Goal: Task Accomplishment & Management: Manage account settings

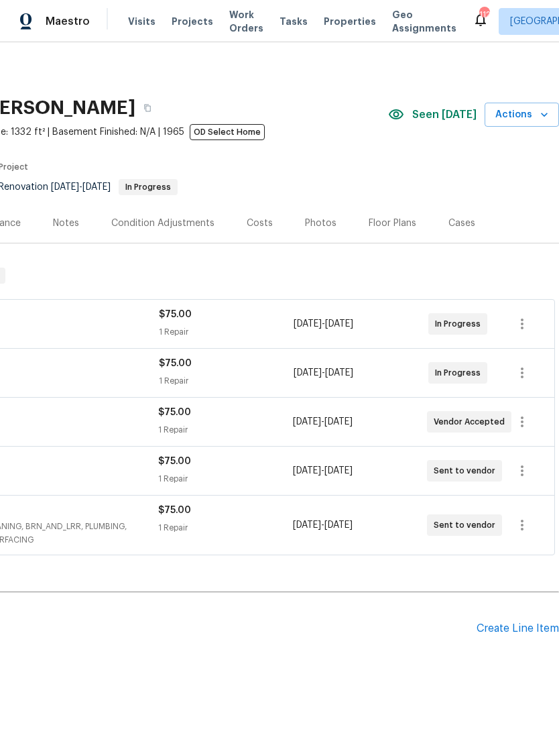
scroll to position [0, 199]
click at [514, 465] on button "button" at bounding box center [522, 471] width 32 height 32
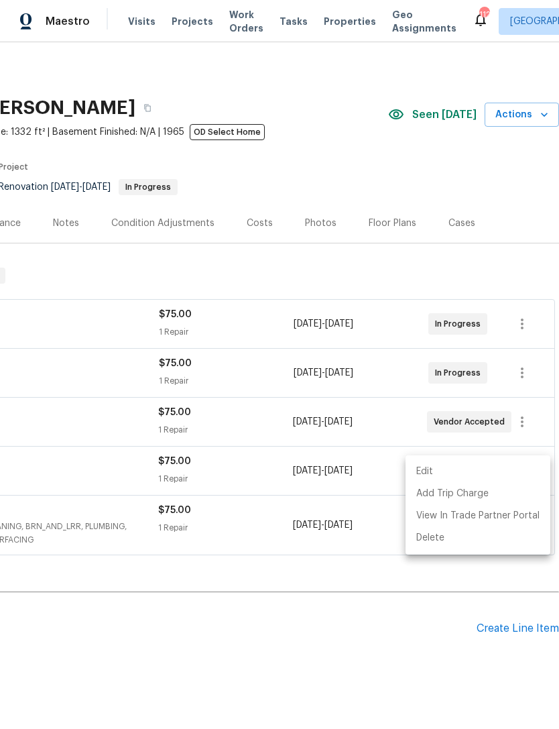
click at [421, 471] on li "Edit" at bounding box center [478, 472] width 145 height 22
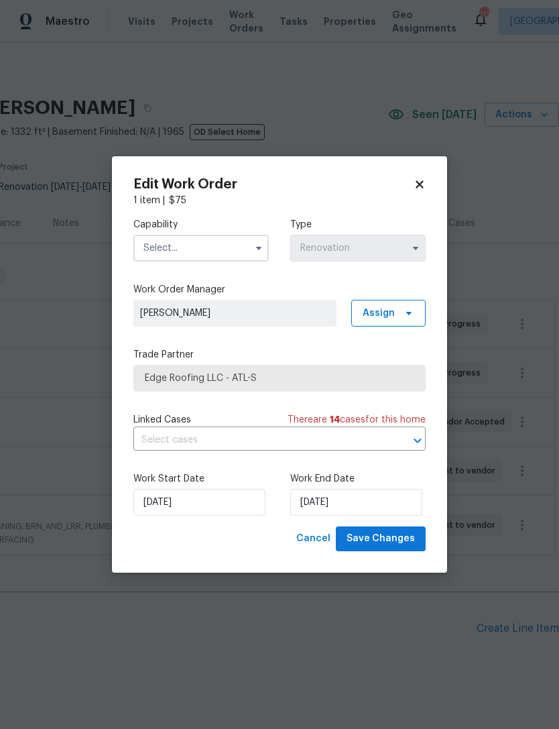
click at [217, 243] on input "text" at bounding box center [200, 248] width 135 height 27
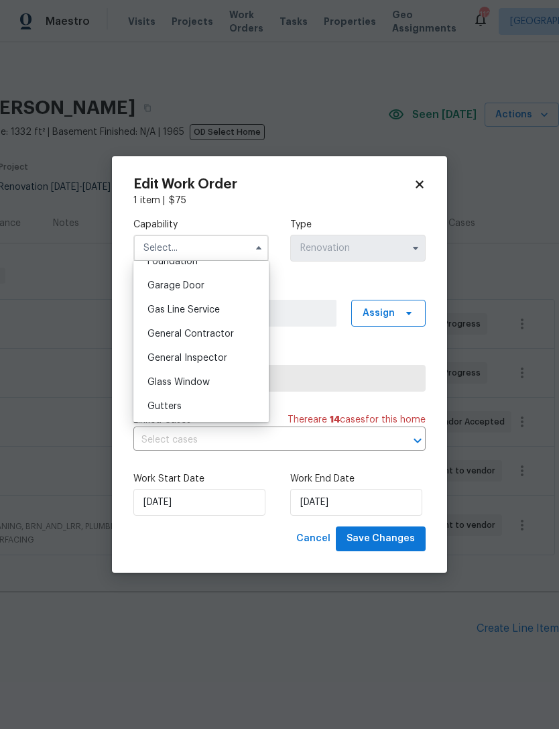
scroll to position [584, 0]
click at [220, 332] on span "General Contractor" at bounding box center [191, 333] width 87 height 9
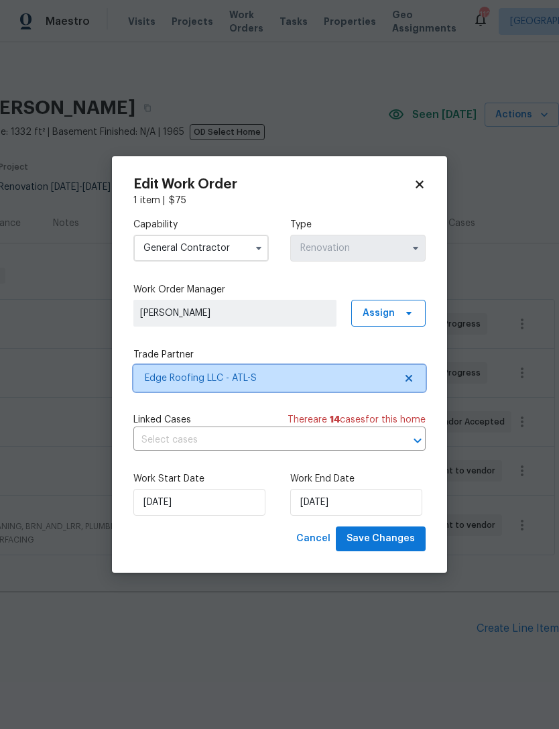
click at [302, 382] on span "Edge Roofing LLC - ATL-S" at bounding box center [270, 378] width 250 height 13
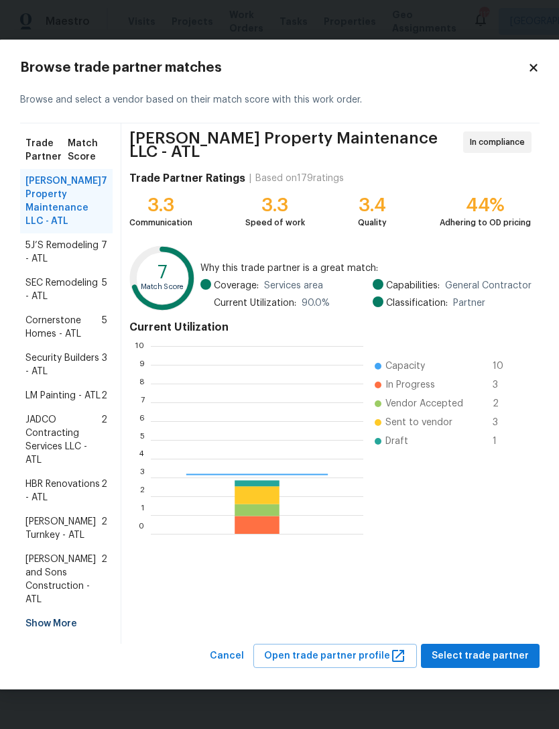
scroll to position [188, 213]
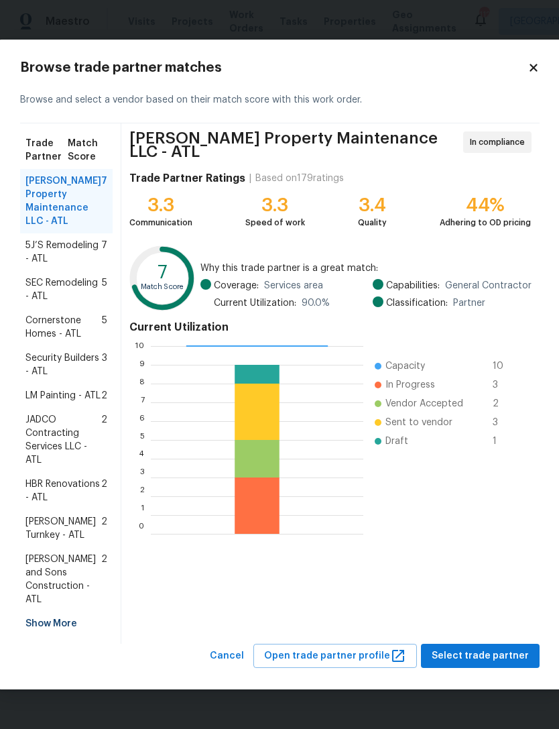
click at [66, 636] on div "Show More" at bounding box center [66, 624] width 93 height 24
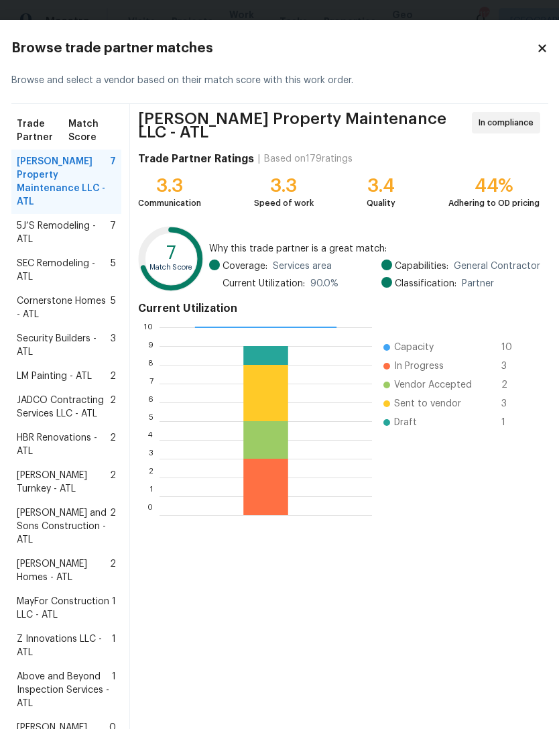
scroll to position [0, 0]
click at [537, 53] on icon at bounding box center [543, 48] width 12 height 12
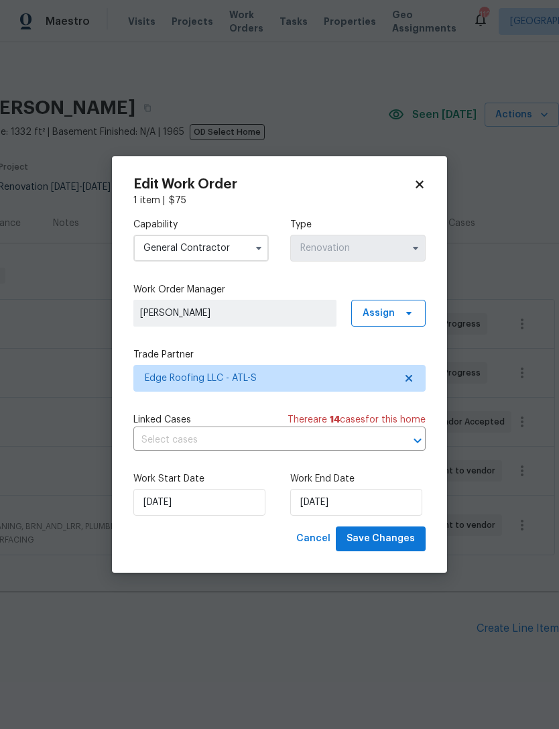
click at [248, 249] on input "General Contractor" at bounding box center [200, 248] width 135 height 27
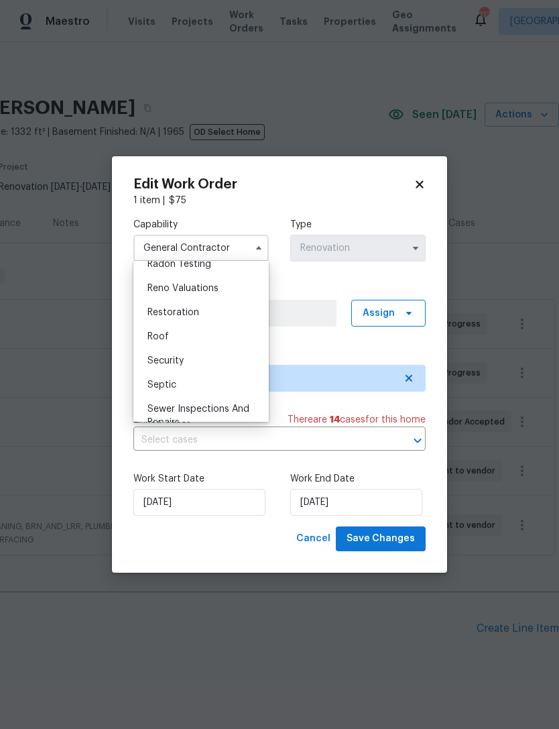
scroll to position [1310, 0]
click at [172, 335] on div "Roof" at bounding box center [201, 335] width 129 height 24
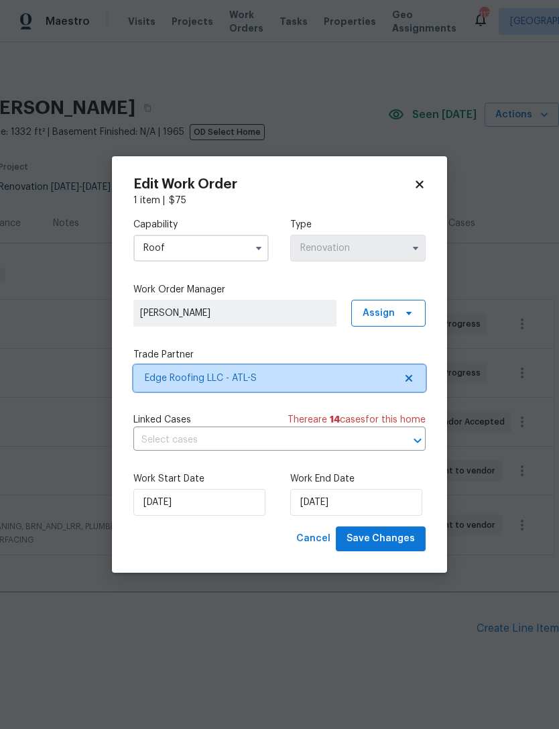
click at [280, 380] on span "Edge Roofing LLC - ATL-S" at bounding box center [270, 378] width 250 height 13
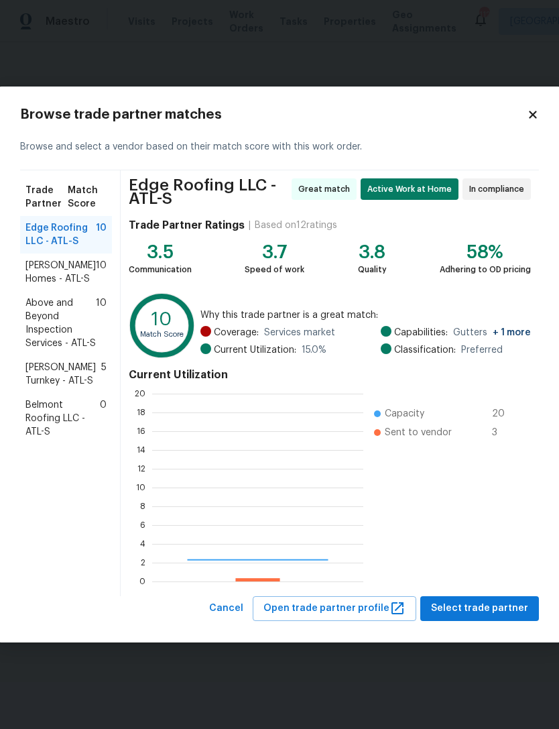
scroll to position [188, 211]
click at [543, 113] on div "Browse trade partner matches Browse and select a vendor based on their match sc…" at bounding box center [280, 364] width 562 height 555
click at [527, 115] on icon at bounding box center [533, 115] width 12 height 12
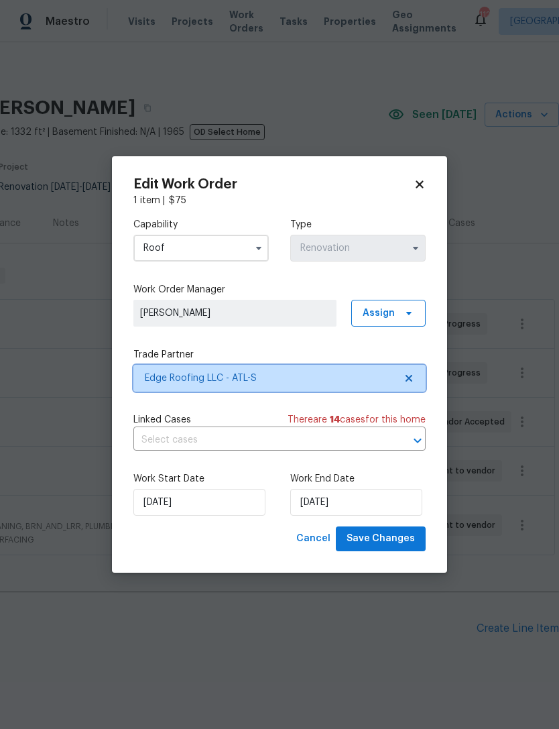
click at [320, 376] on span "Edge Roofing LLC - ATL-S" at bounding box center [270, 378] width 250 height 13
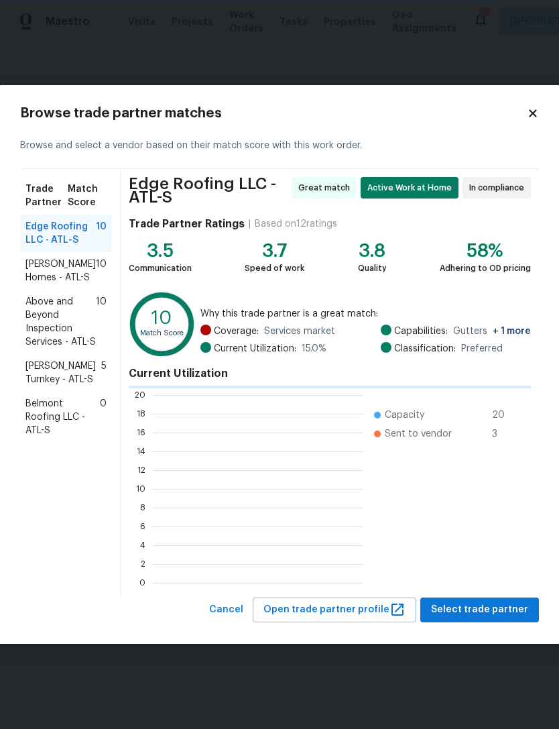
scroll to position [1, 1]
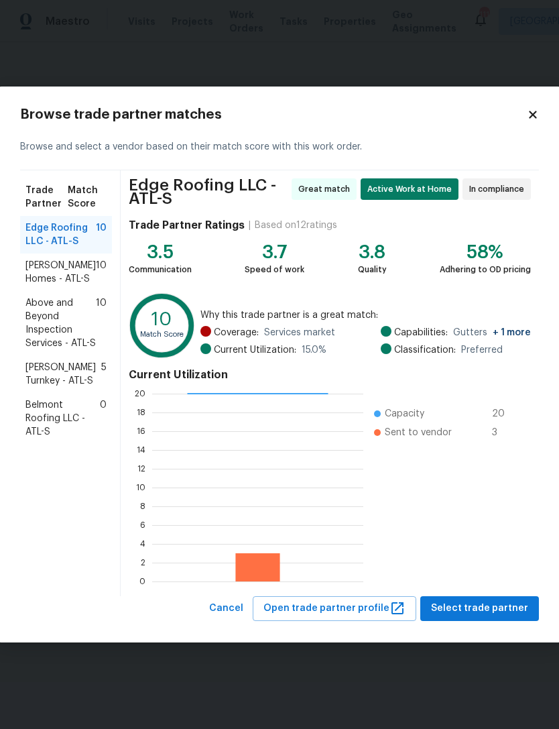
click at [527, 115] on icon at bounding box center [533, 115] width 12 height 12
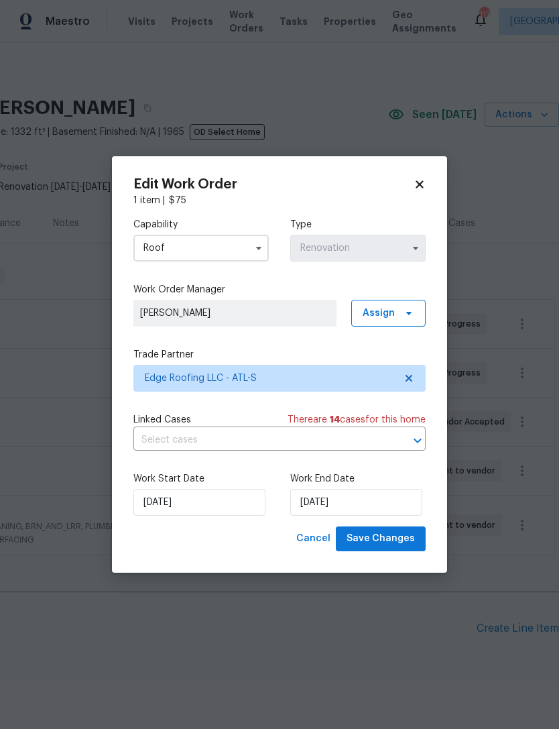
click at [226, 241] on input "Roof" at bounding box center [200, 248] width 135 height 27
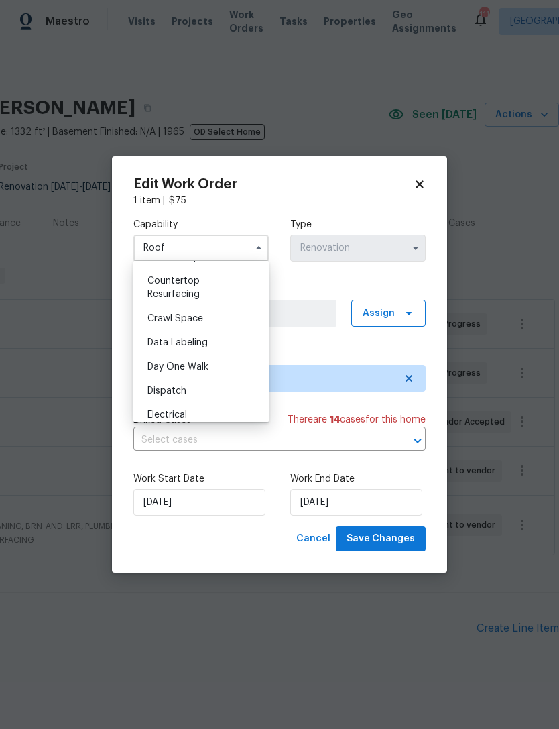
scroll to position [292, 0]
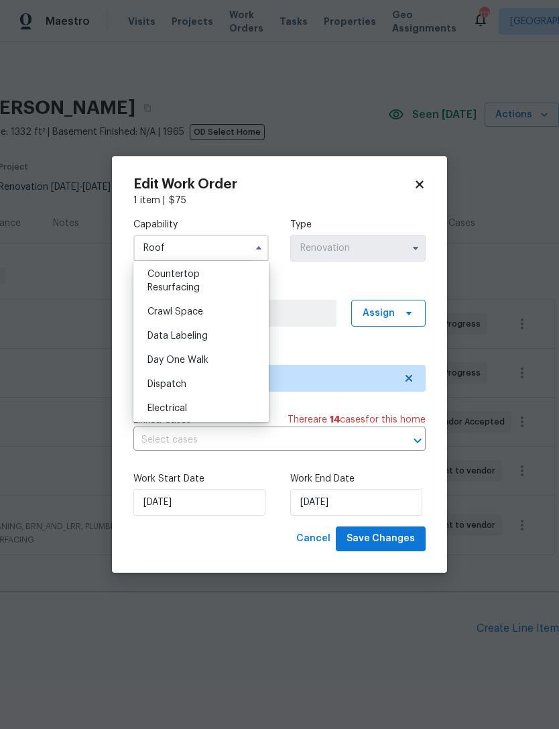
click at [164, 361] on span "Day One Walk" at bounding box center [178, 359] width 61 height 9
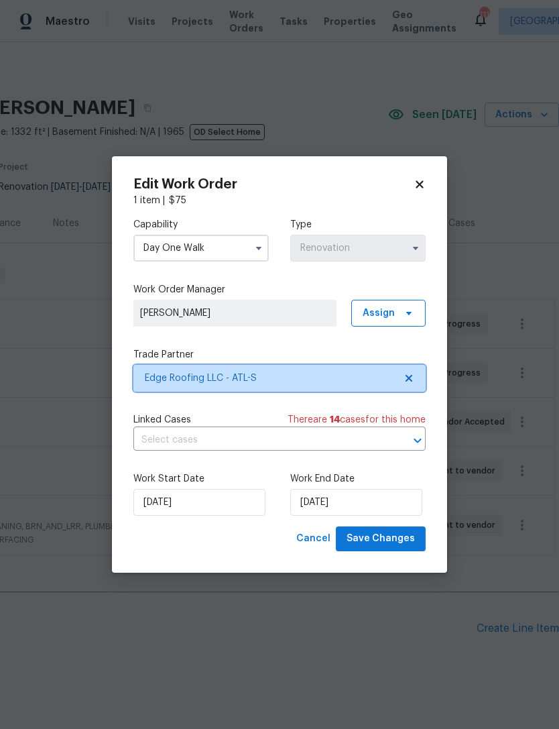
click at [174, 380] on span "Edge Roofing LLC - ATL-S" at bounding box center [270, 378] width 250 height 13
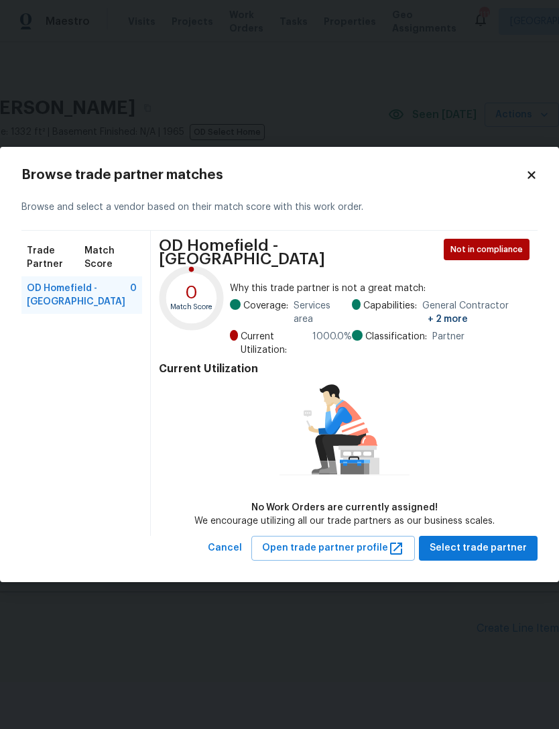
click at [529, 181] on icon at bounding box center [532, 175] width 12 height 12
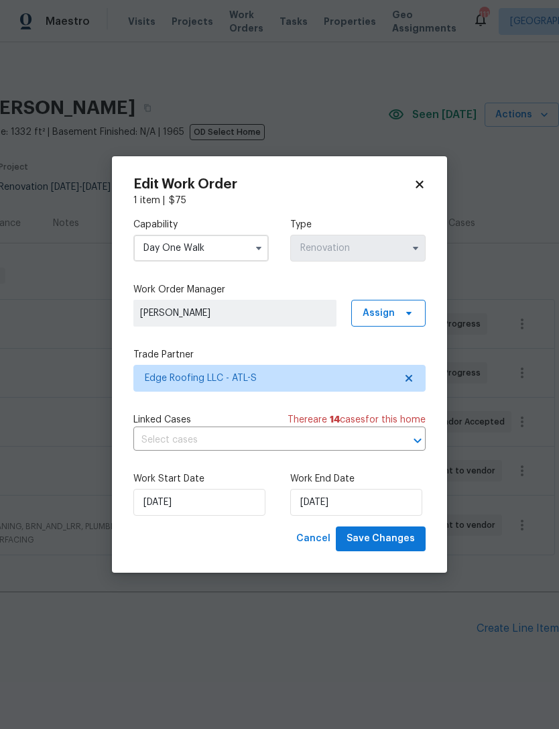
click at [174, 245] on input "Day One Walk" at bounding box center [200, 248] width 135 height 27
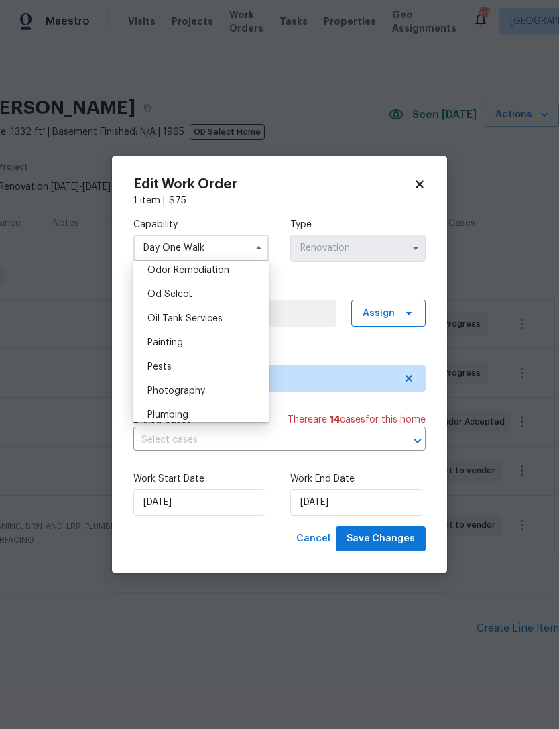
scroll to position [1047, 0]
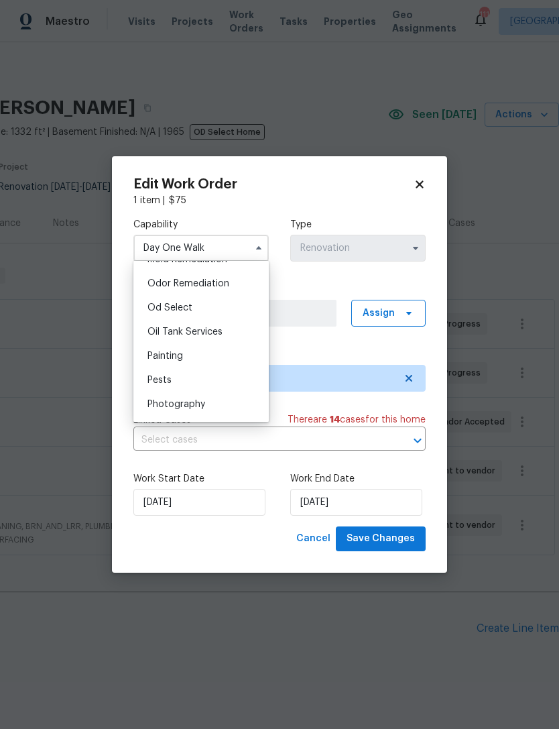
click at [160, 311] on span "Od Select" at bounding box center [170, 307] width 45 height 9
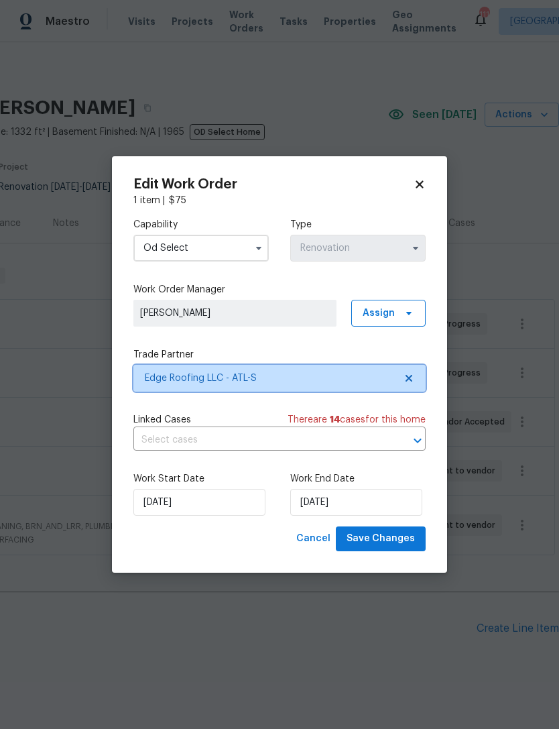
click at [173, 383] on span "Edge Roofing LLC - ATL-S" at bounding box center [270, 378] width 250 height 13
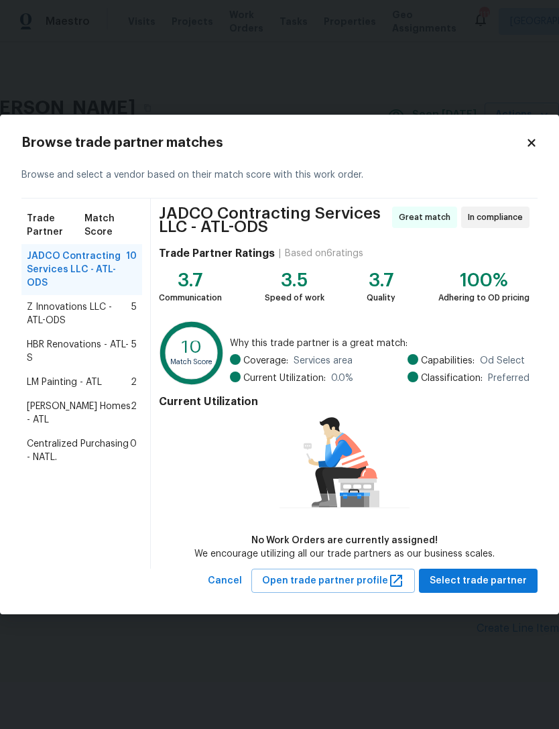
click at [528, 148] on icon at bounding box center [532, 143] width 12 height 12
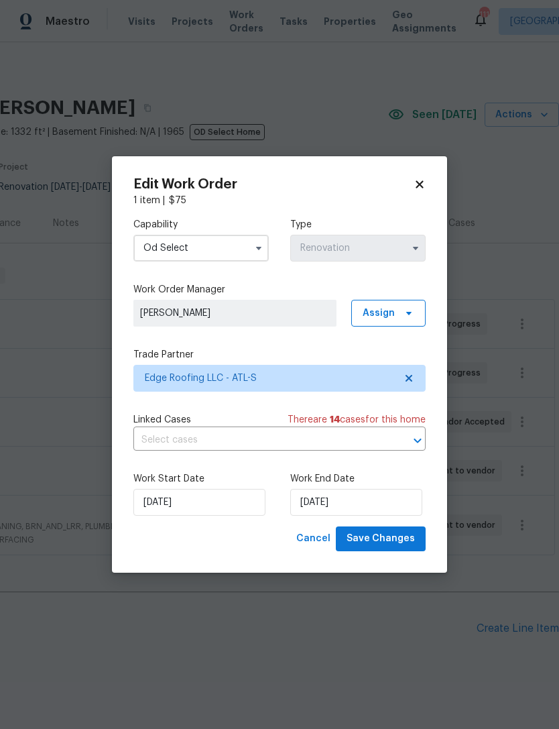
click at [156, 253] on input "Od Select" at bounding box center [200, 248] width 135 height 27
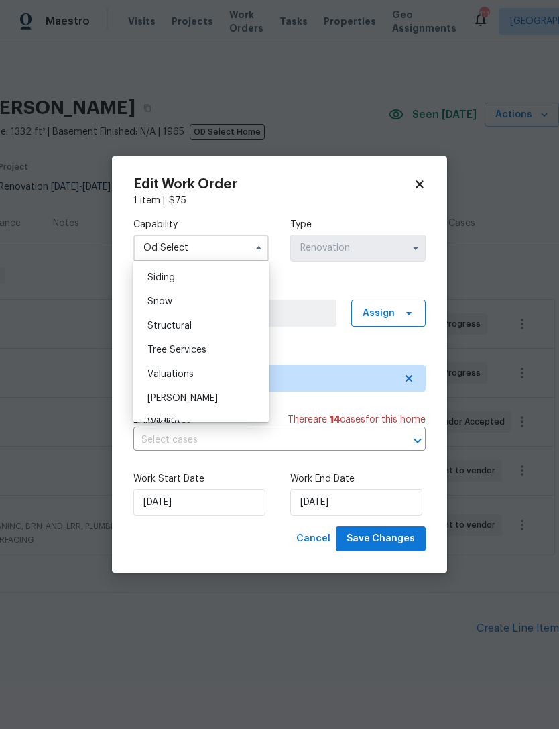
scroll to position [1472, 0]
click at [156, 333] on span "Structural" at bounding box center [170, 330] width 44 height 9
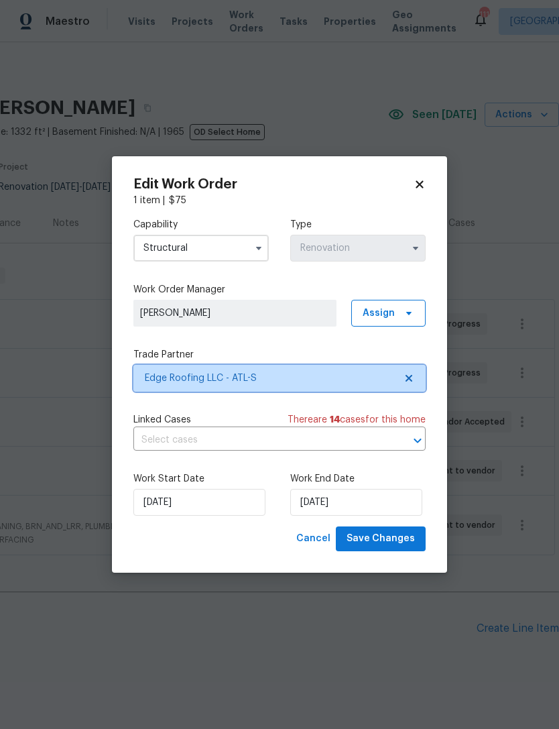
click at [168, 378] on span "Edge Roofing LLC - ATL-S" at bounding box center [270, 378] width 250 height 13
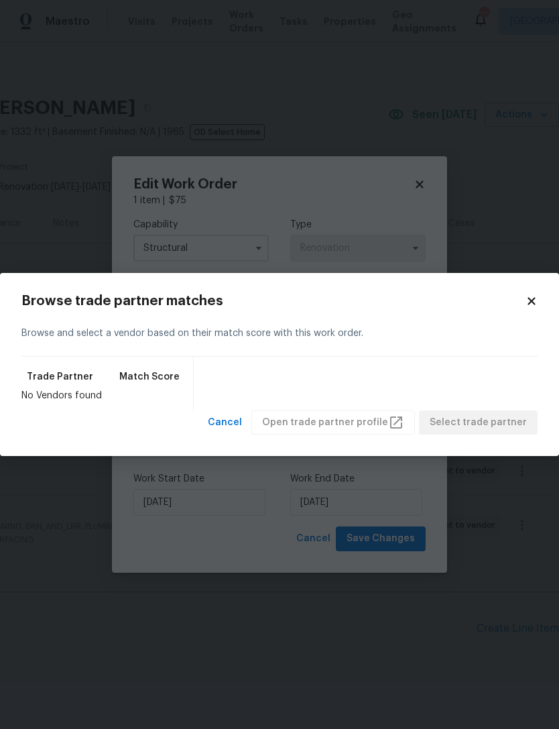
click at [531, 305] on icon at bounding box center [532, 301] width 12 height 12
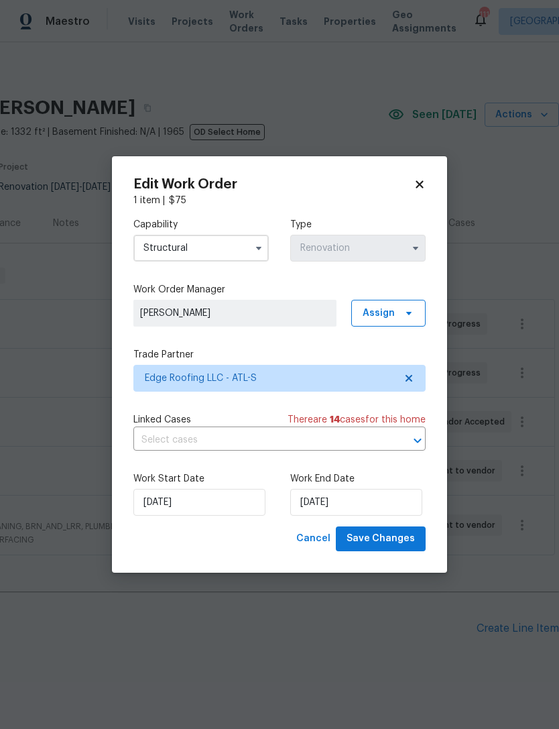
click at [162, 252] on input "Structural" at bounding box center [200, 248] width 135 height 27
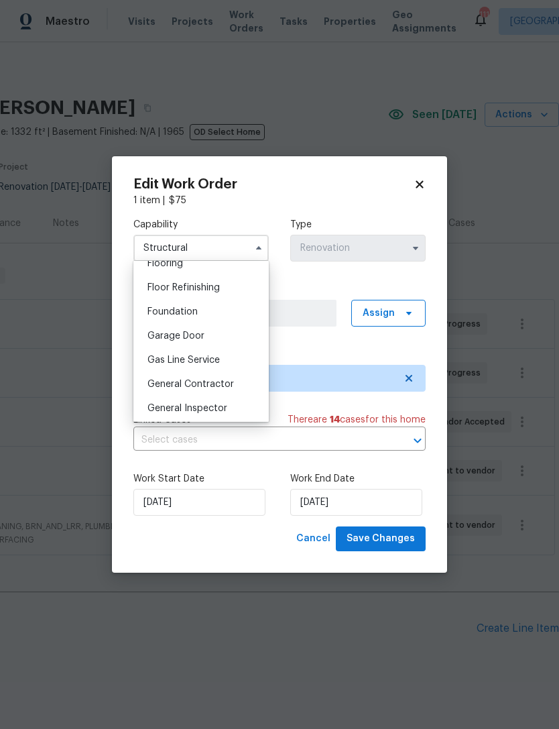
scroll to position [537, 0]
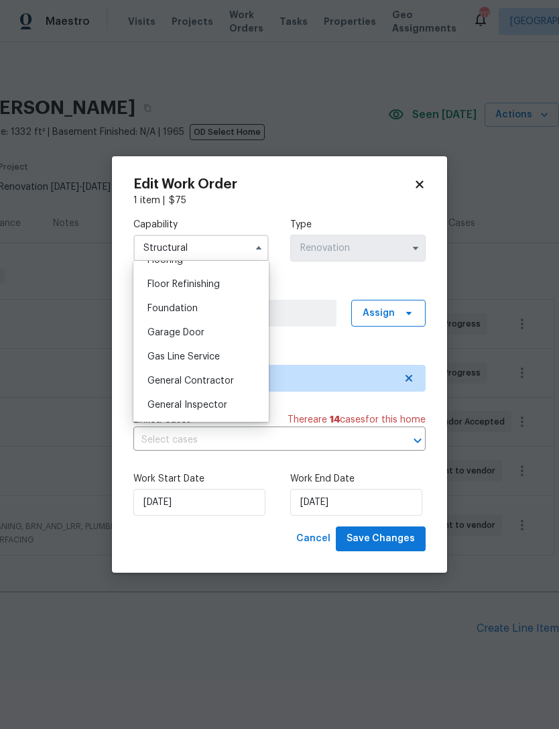
click at [164, 380] on span "General Contractor" at bounding box center [191, 380] width 87 height 9
type input "General Contractor"
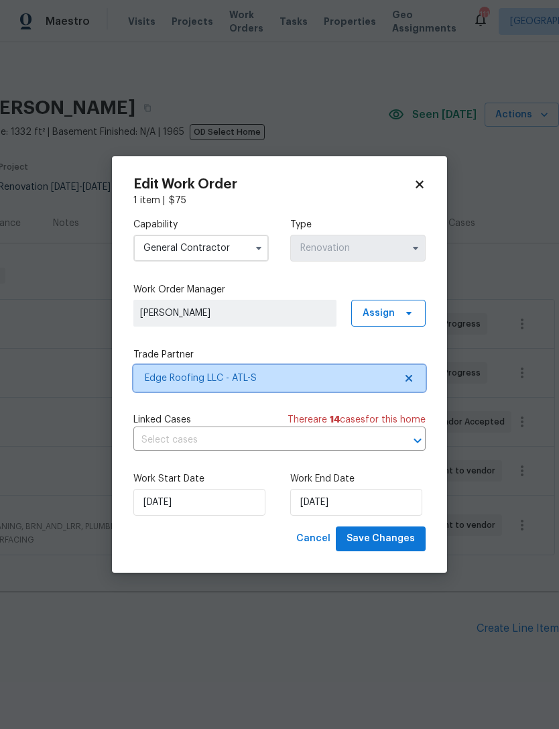
click at [171, 372] on span "Edge Roofing LLC - ATL-S" at bounding box center [270, 378] width 250 height 13
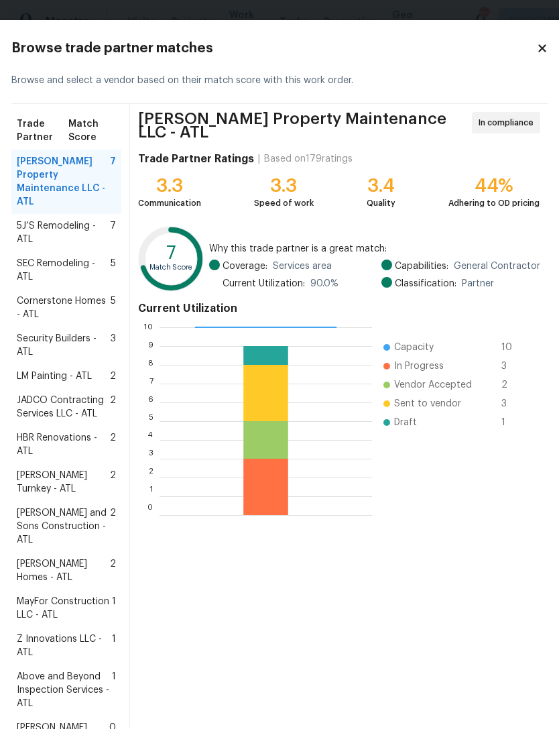
scroll to position [0, 0]
click at [537, 46] on icon at bounding box center [543, 48] width 12 height 12
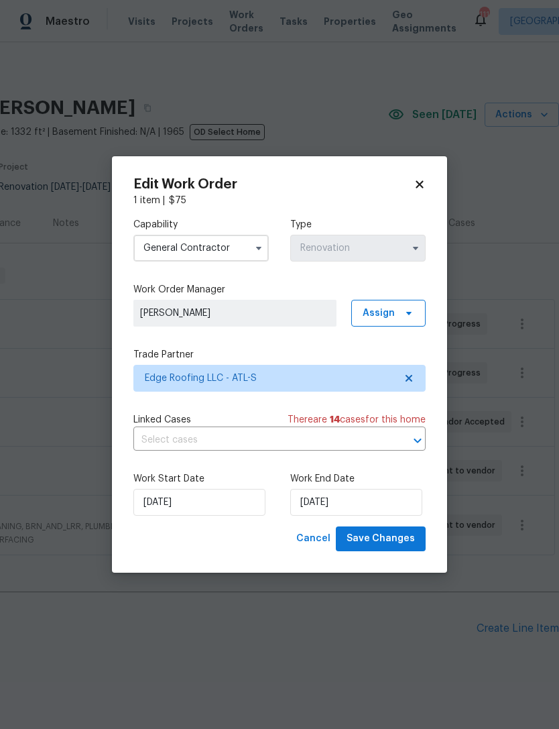
click at [414, 188] on icon at bounding box center [420, 184] width 12 height 12
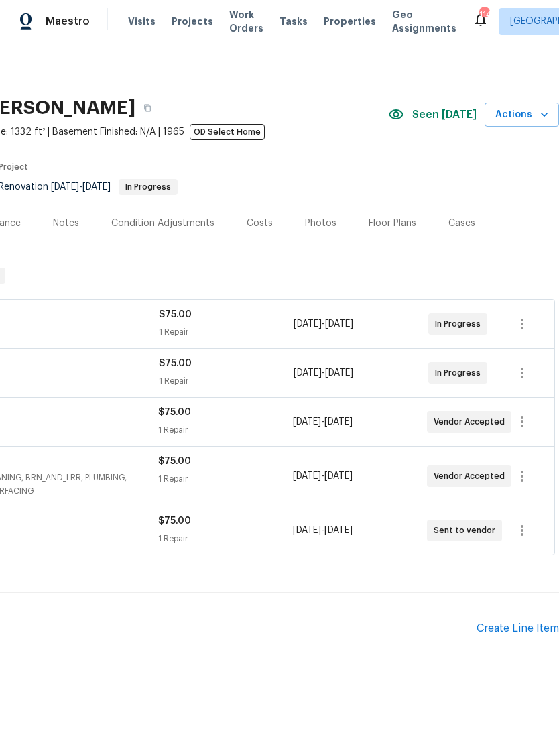
scroll to position [0, 199]
click at [525, 533] on icon "button" at bounding box center [522, 531] width 16 height 16
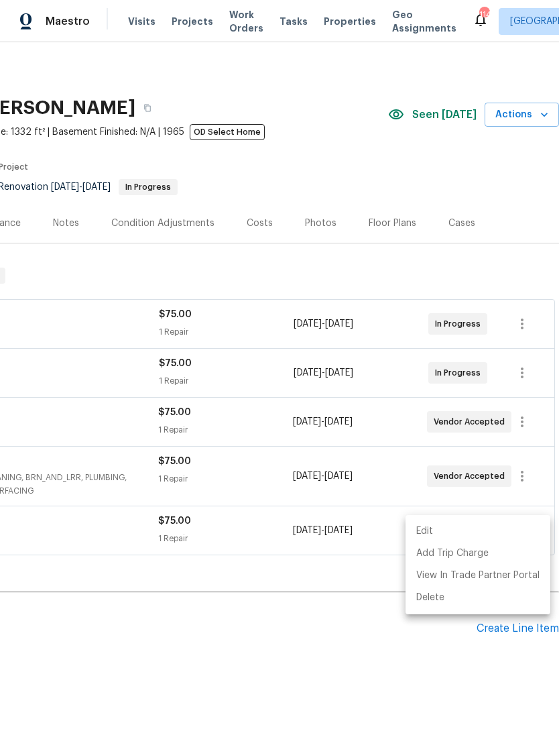
click at [427, 532] on li "Edit" at bounding box center [478, 531] width 145 height 22
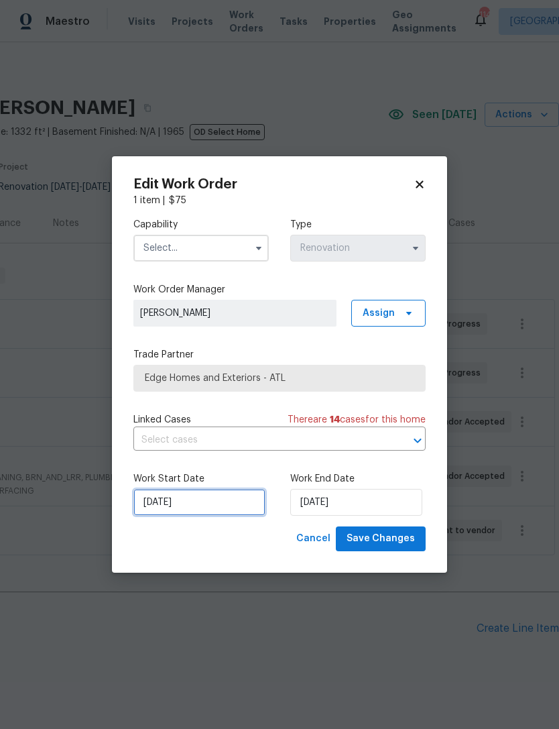
click at [160, 505] on input "9/18/2025" at bounding box center [199, 502] width 132 height 27
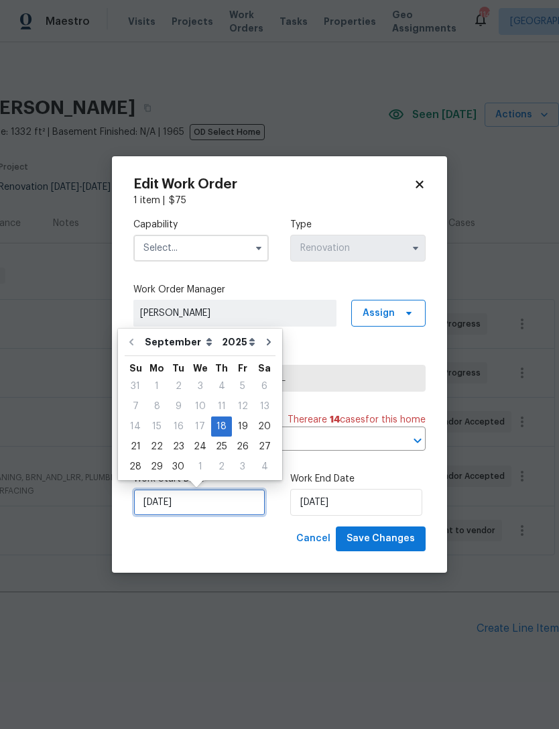
scroll to position [25, 0]
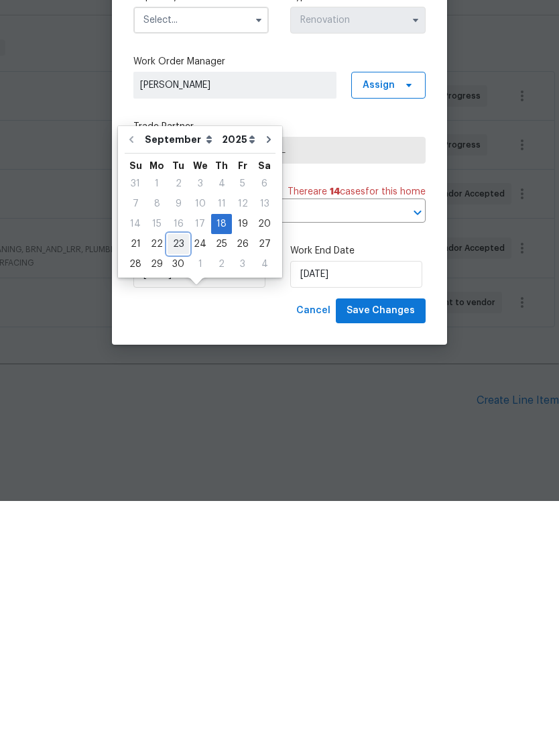
click at [174, 463] on div "23" at bounding box center [178, 472] width 21 height 19
type input "9/23/2025"
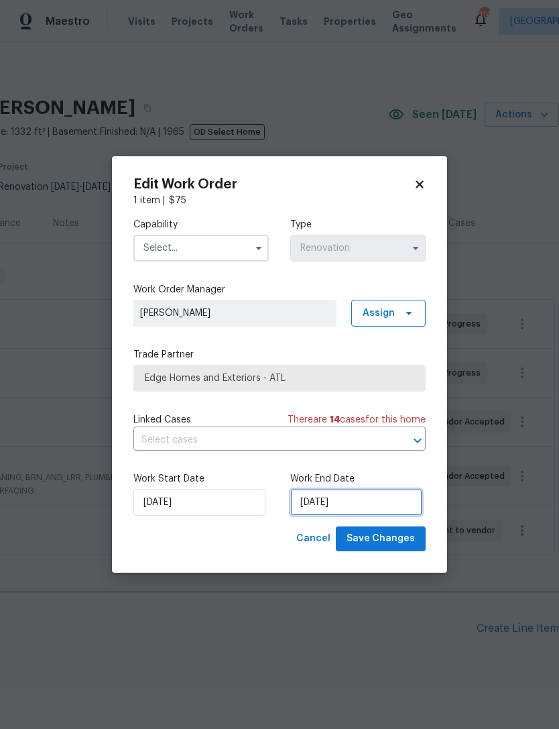
click at [321, 499] on input "9/23/2025" at bounding box center [356, 502] width 132 height 27
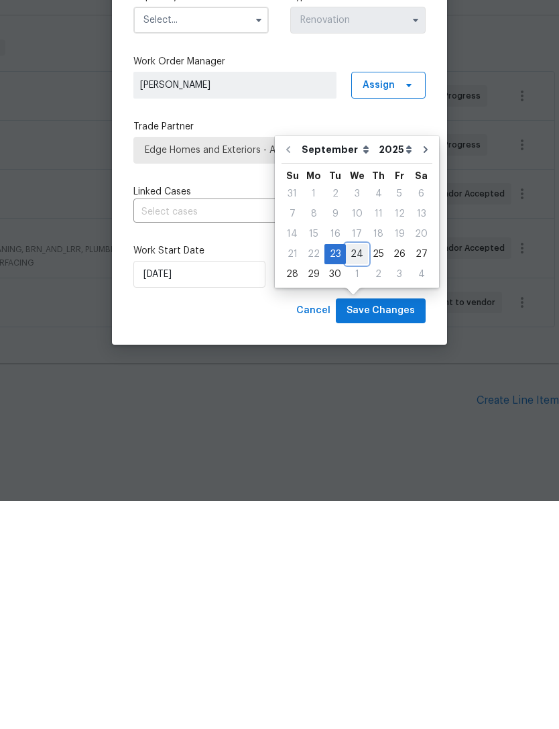
click at [354, 473] on div "24" at bounding box center [357, 482] width 22 height 19
type input "[DATE]"
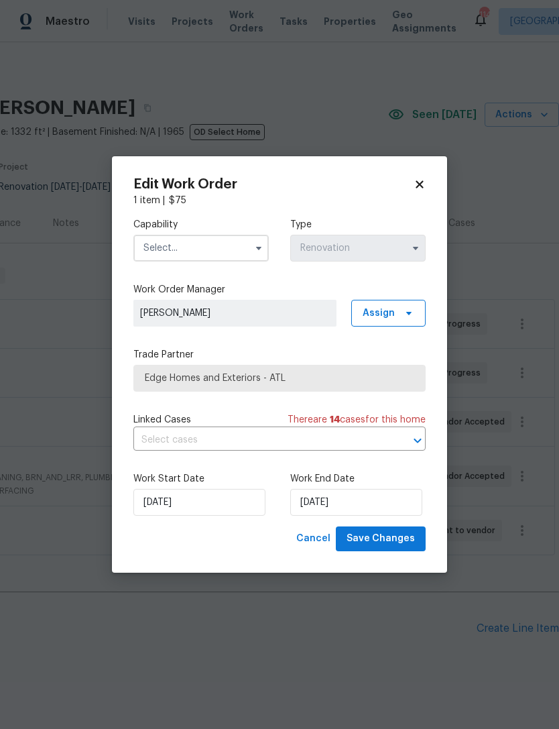
click at [159, 248] on input "text" at bounding box center [200, 248] width 135 height 27
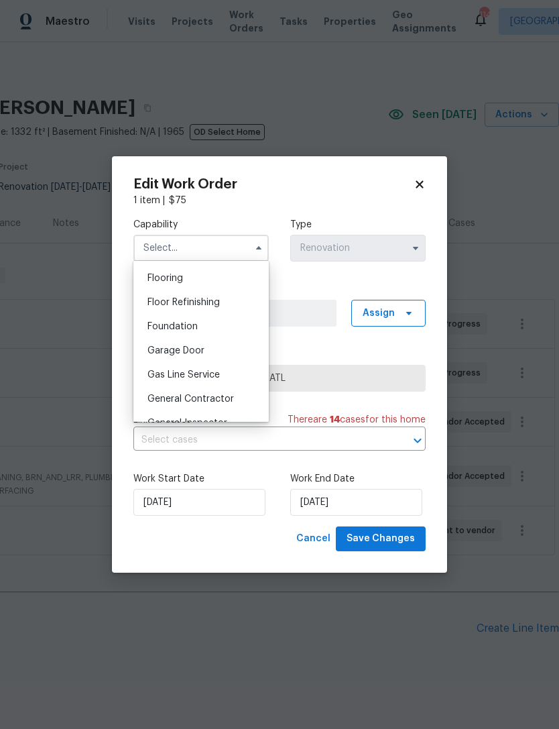
scroll to position [520, 0]
click at [165, 393] on span "General Contractor" at bounding box center [191, 396] width 87 height 9
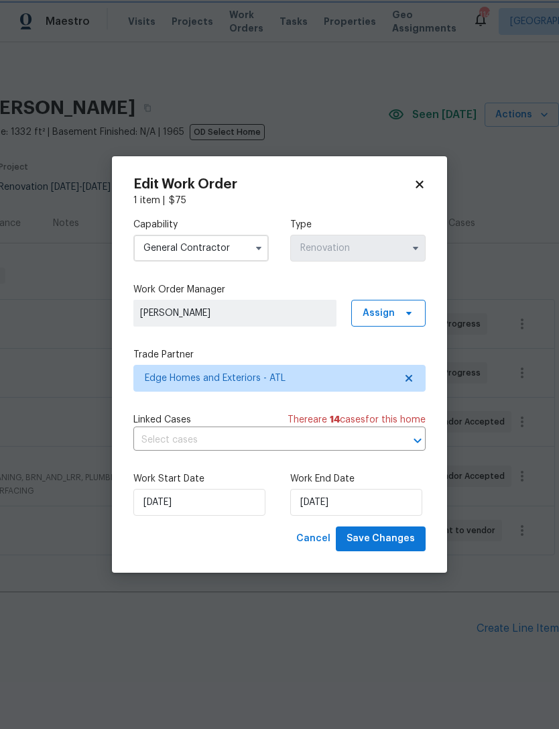
type input "General Contractor"
click at [380, 542] on span "Save Changes" at bounding box center [381, 539] width 68 height 17
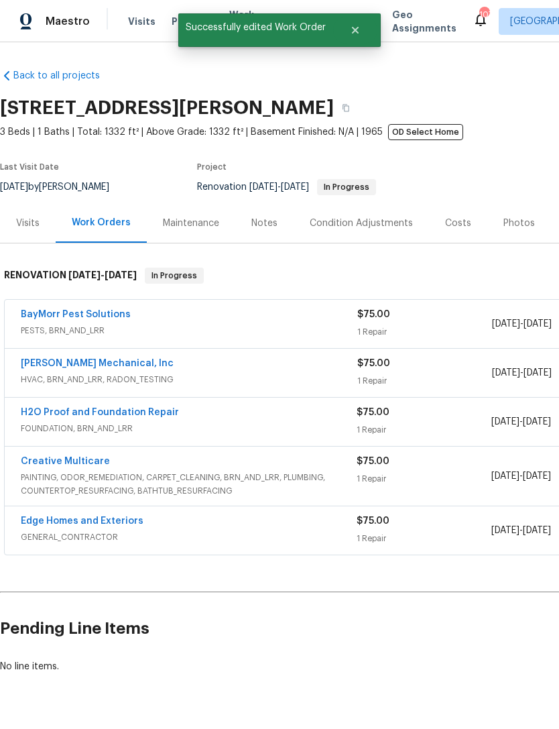
scroll to position [0, 0]
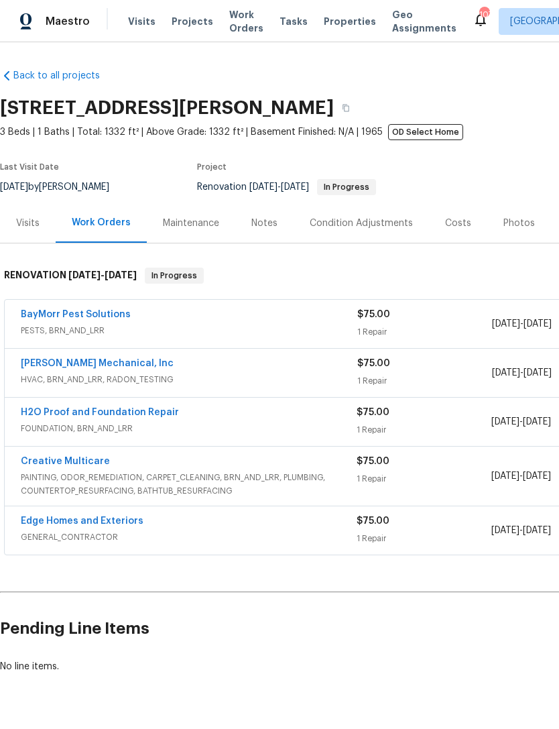
click at [58, 516] on link "Edge Homes and Exteriors" at bounding box center [82, 520] width 123 height 9
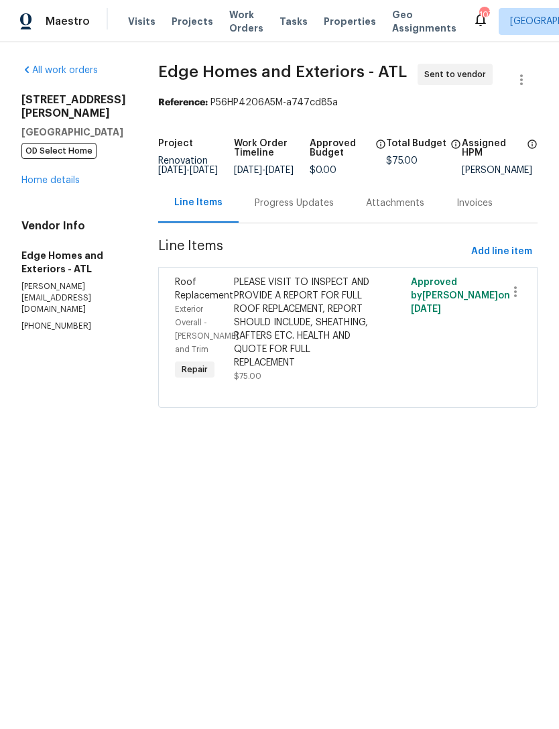
click at [40, 185] on link "Home details" at bounding box center [50, 180] width 58 height 9
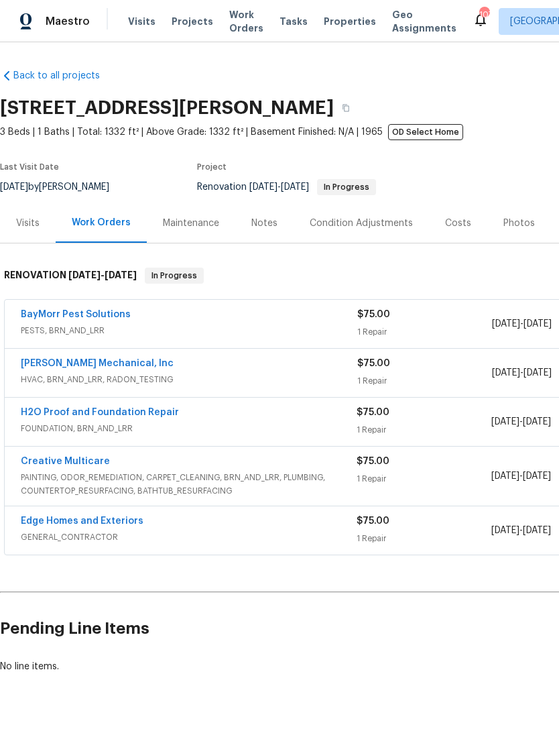
click at [25, 227] on div "Visits" at bounding box center [27, 223] width 23 height 13
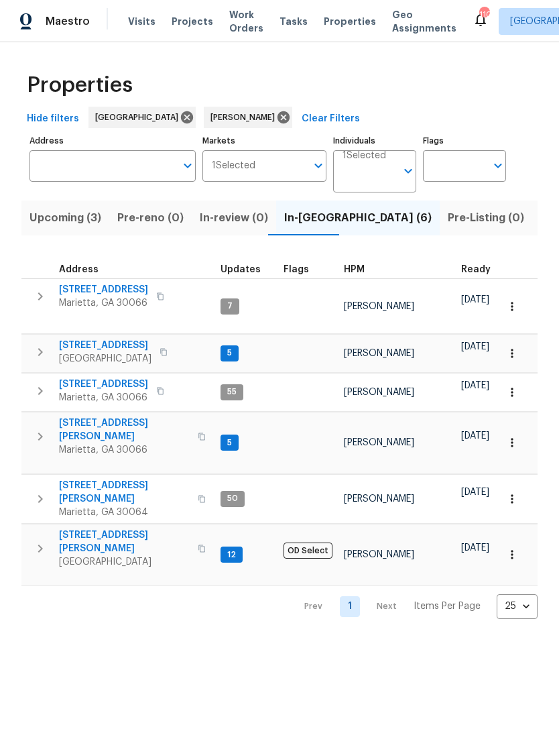
click at [85, 339] on span "503 Rendezvous Rd" at bounding box center [105, 345] width 93 height 13
click at [85, 417] on span "4108 Christacy Way" at bounding box center [124, 430] width 131 height 27
click at [80, 529] on span "[STREET_ADDRESS][PERSON_NAME]" at bounding box center [124, 542] width 131 height 27
click at [56, 221] on span "Upcoming (3)" at bounding box center [66, 218] width 72 height 19
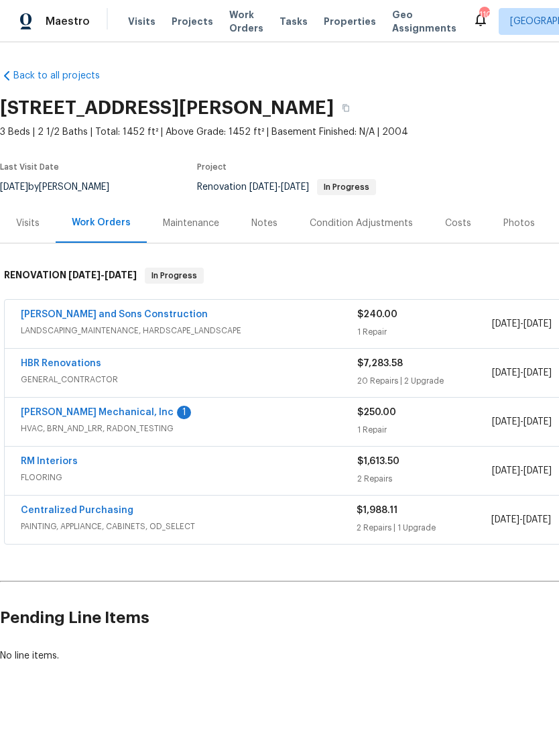
click at [54, 413] on link "[PERSON_NAME] Mechanical, Inc" at bounding box center [97, 412] width 153 height 9
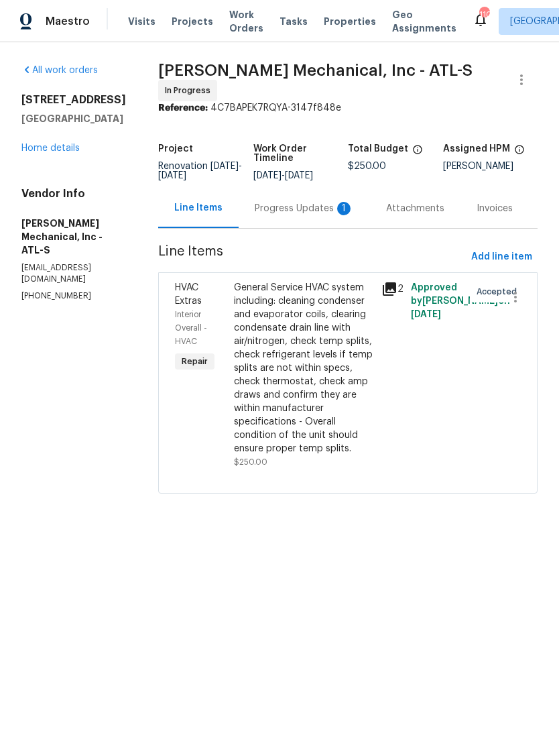
click at [290, 215] on div "Progress Updates 1" at bounding box center [304, 208] width 99 height 13
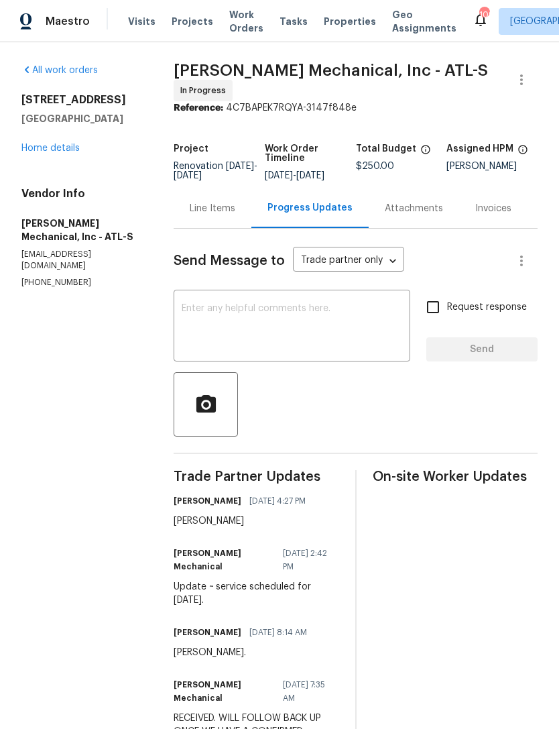
click at [189, 590] on div "Update ~ service scheduled for tomorrow 9/24." at bounding box center [256, 593] width 165 height 27
copy div "Update ~ service scheduled for tomorrow 9/24."
click at [40, 149] on link "Home details" at bounding box center [50, 148] width 58 height 9
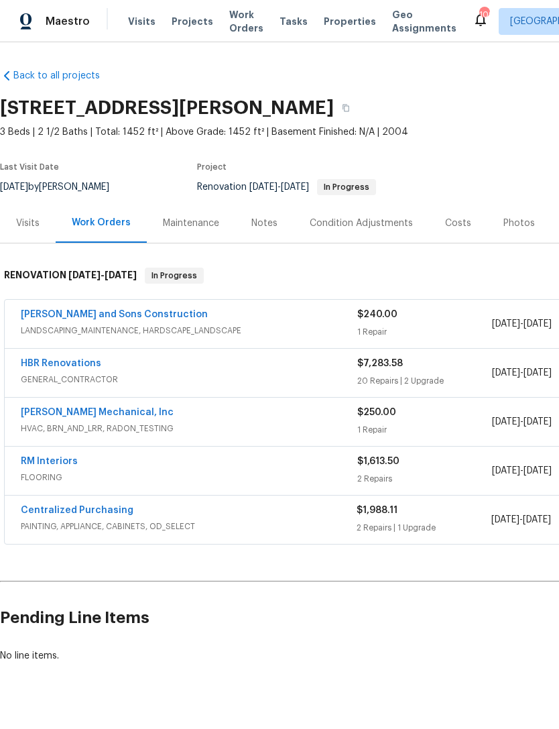
click at [252, 219] on div "Notes" at bounding box center [265, 223] width 26 height 13
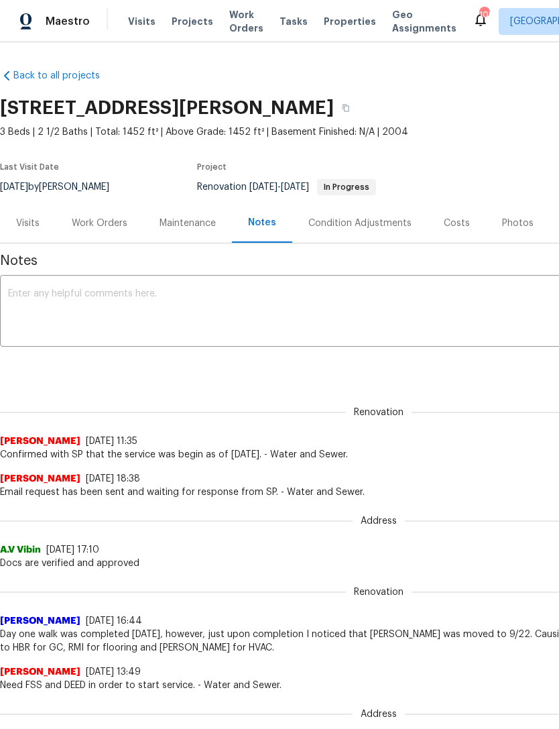
click at [20, 228] on div "Visits" at bounding box center [27, 223] width 23 height 13
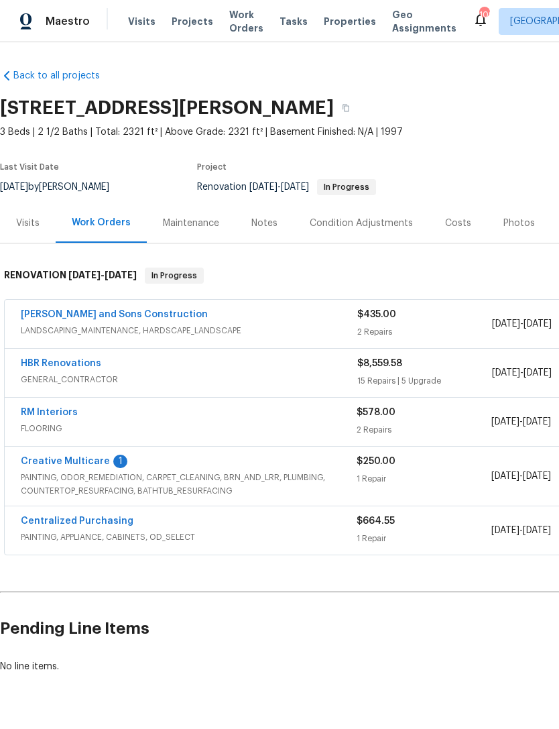
click at [48, 460] on link "Creative Multicare" at bounding box center [65, 461] width 89 height 9
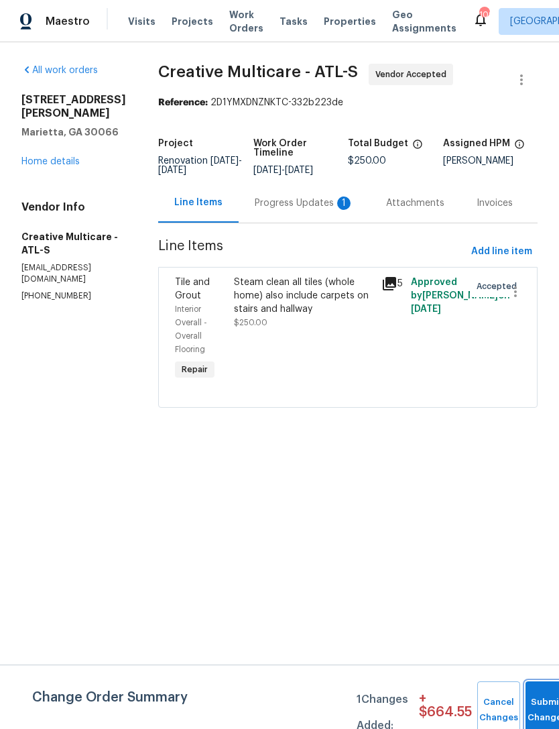
click at [537, 706] on button "Submit Changes" at bounding box center [547, 710] width 43 height 58
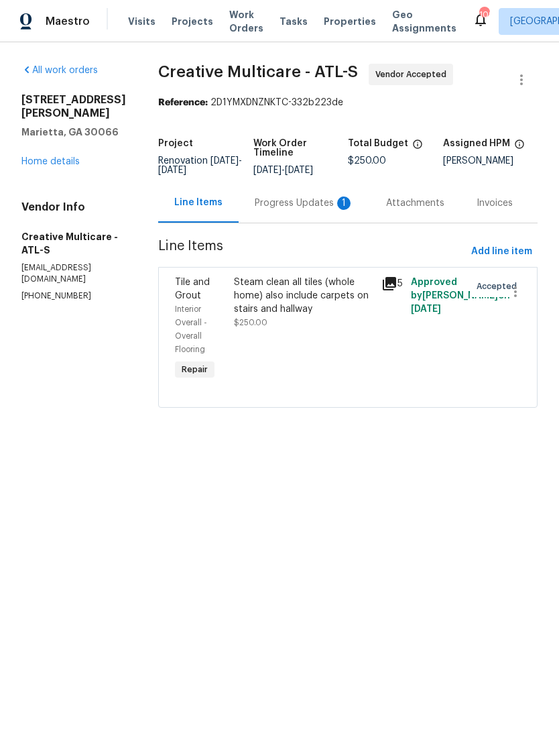
click at [304, 210] on div "Progress Updates 1" at bounding box center [304, 203] width 99 height 13
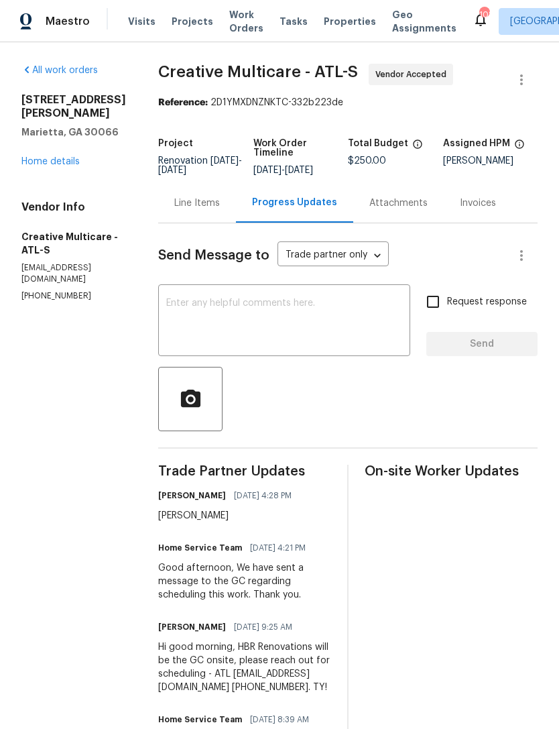
click at [42, 157] on link "Home details" at bounding box center [50, 161] width 58 height 9
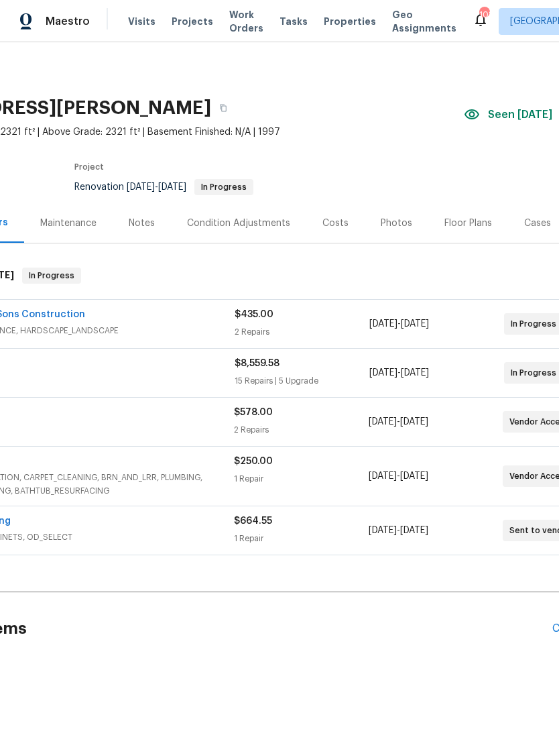
scroll to position [0, 123]
click at [323, 221] on div "Costs" at bounding box center [335, 223] width 26 height 13
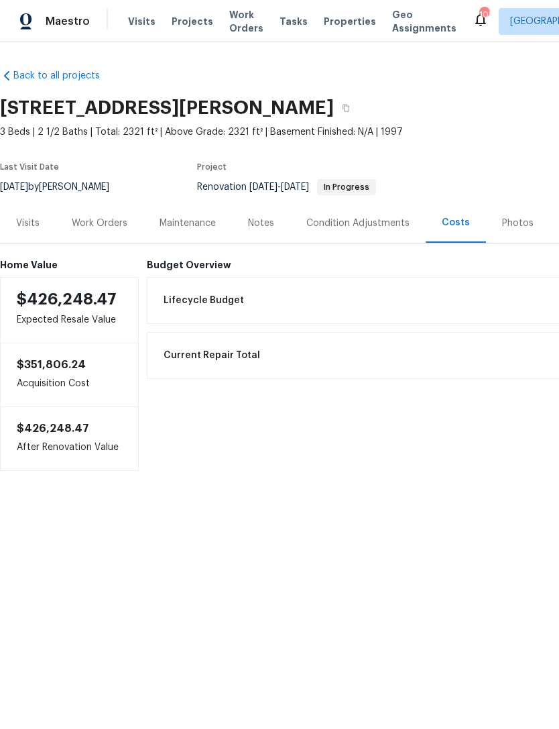
click at [30, 222] on div "Visits" at bounding box center [27, 223] width 23 height 13
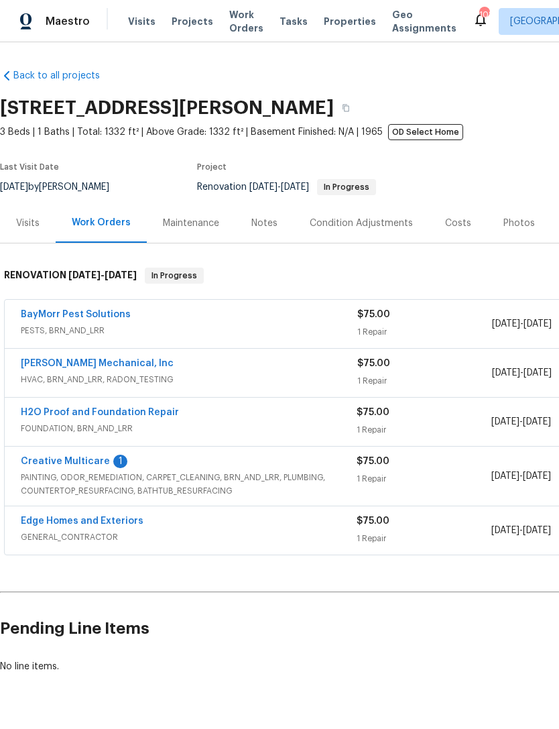
click at [58, 464] on link "Creative Multicare" at bounding box center [65, 461] width 89 height 9
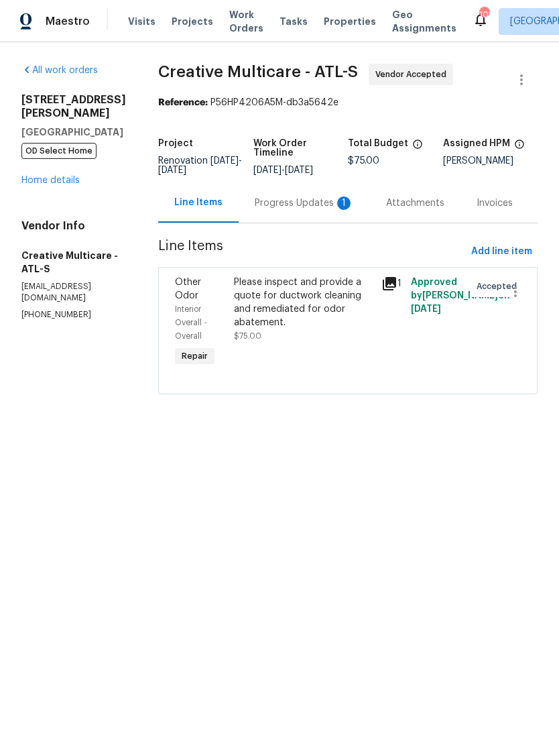
click at [298, 210] on div "Progress Updates 1" at bounding box center [304, 203] width 99 height 13
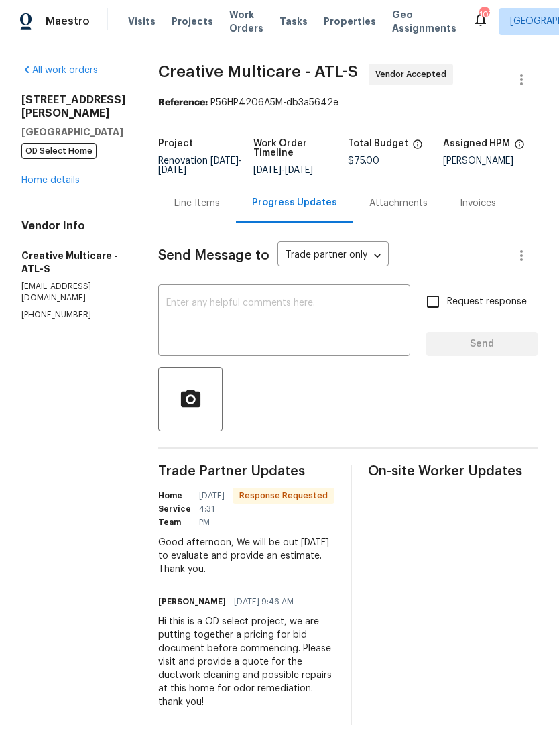
click at [226, 340] on textarea at bounding box center [284, 321] width 236 height 47
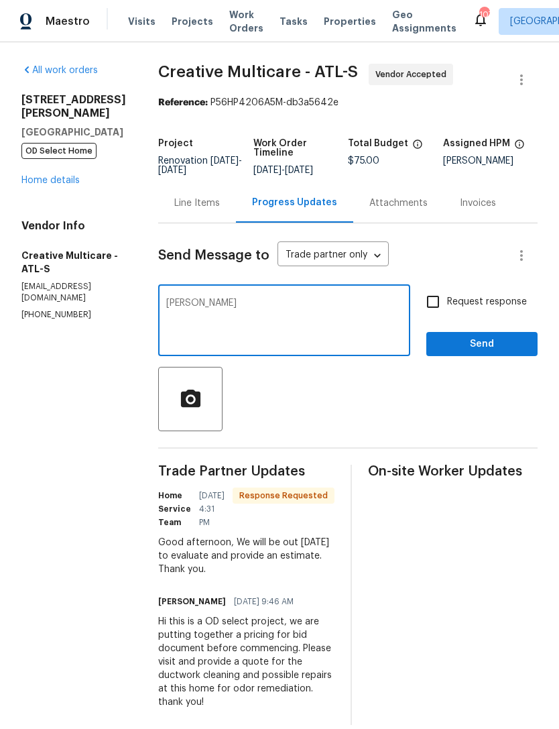
type textarea "[PERSON_NAME]"
click at [435, 316] on input "Request response" at bounding box center [433, 302] width 28 height 28
checkbox input "true"
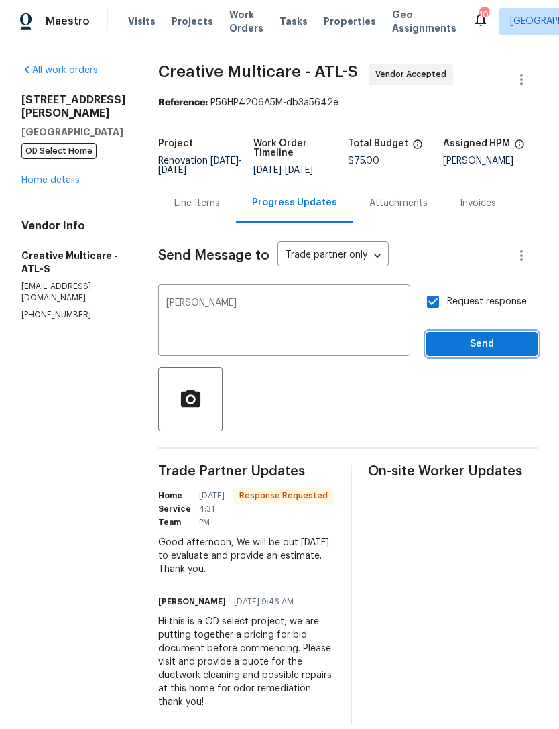
click at [445, 353] on span "Send" at bounding box center [482, 344] width 90 height 17
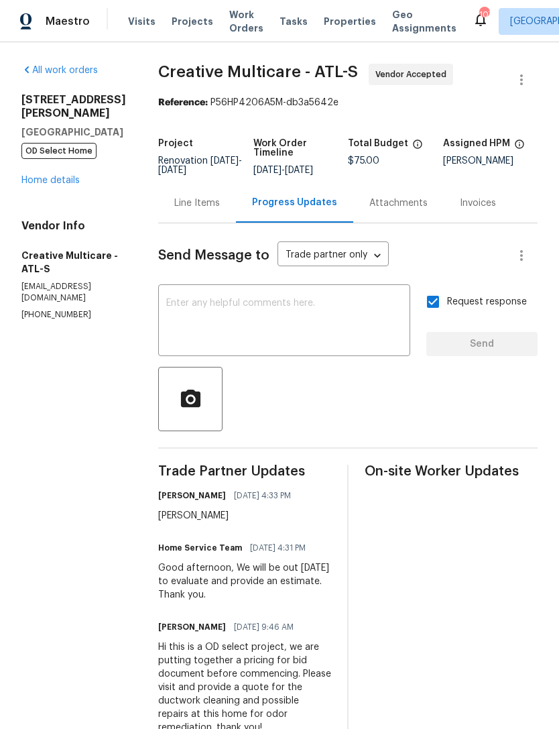
click at [40, 176] on link "Home details" at bounding box center [50, 180] width 58 height 9
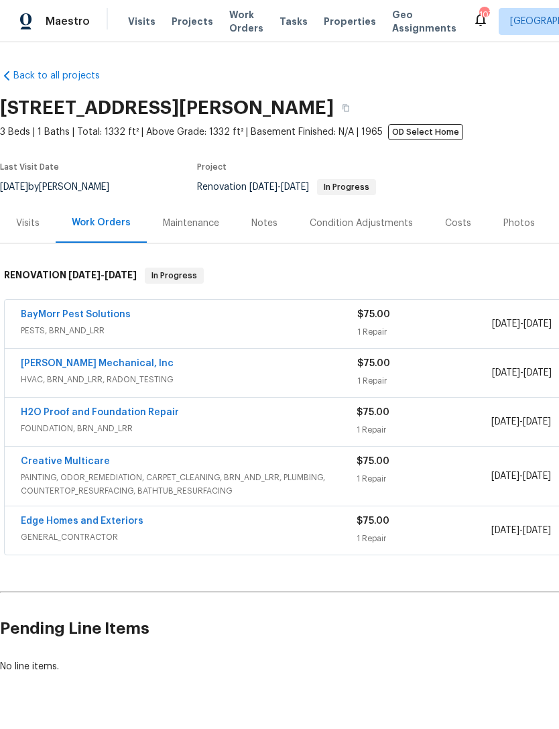
click at [32, 203] on div "Visits" at bounding box center [28, 223] width 56 height 40
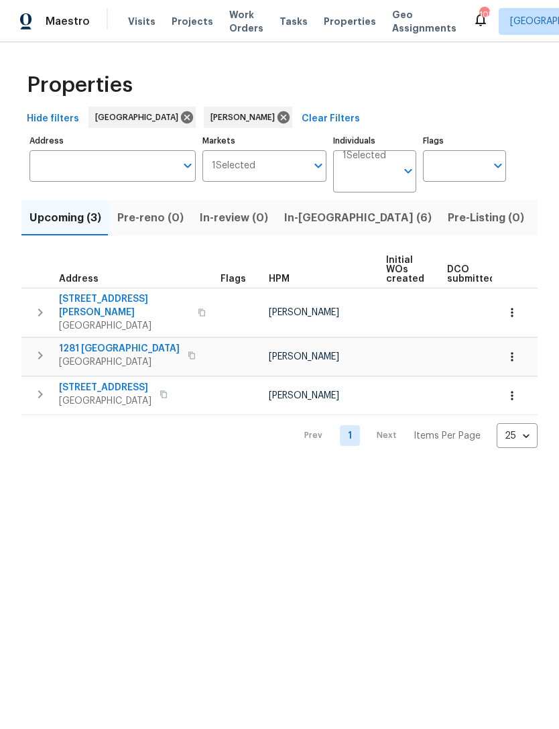
click at [141, 19] on span "Visits" at bounding box center [142, 21] width 28 height 13
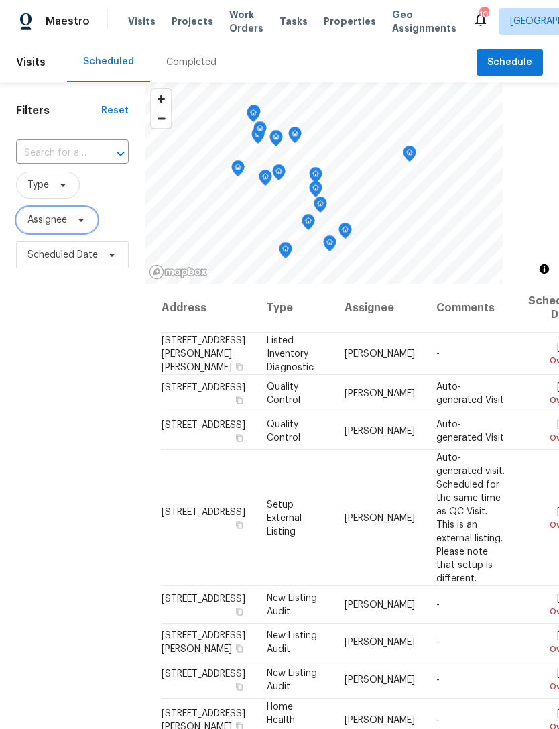
click at [60, 215] on span "Assignee" at bounding box center [48, 219] width 40 height 13
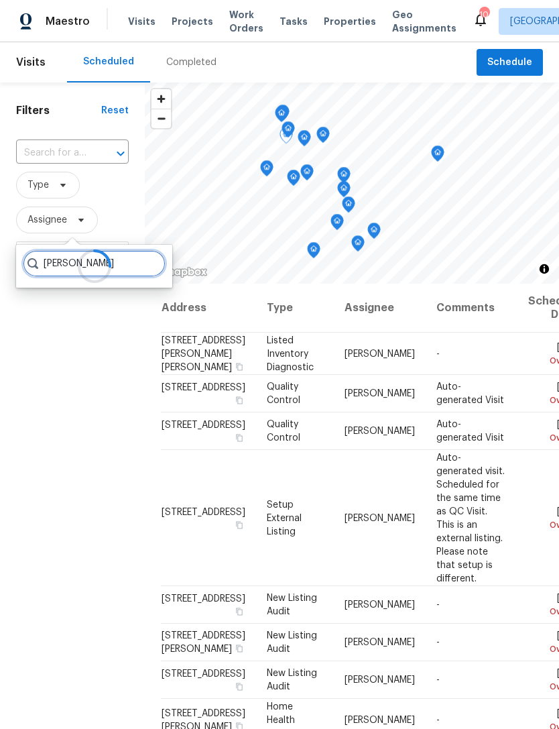
type input "[PERSON_NAME]"
click at [0, 0] on icon at bounding box center [0, 0] width 0 height 0
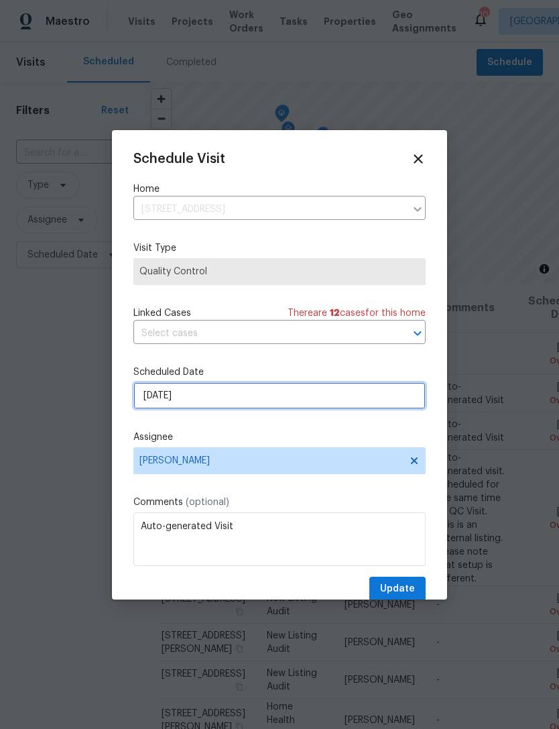
click at [294, 398] on input "[DATE]" at bounding box center [279, 395] width 292 height 27
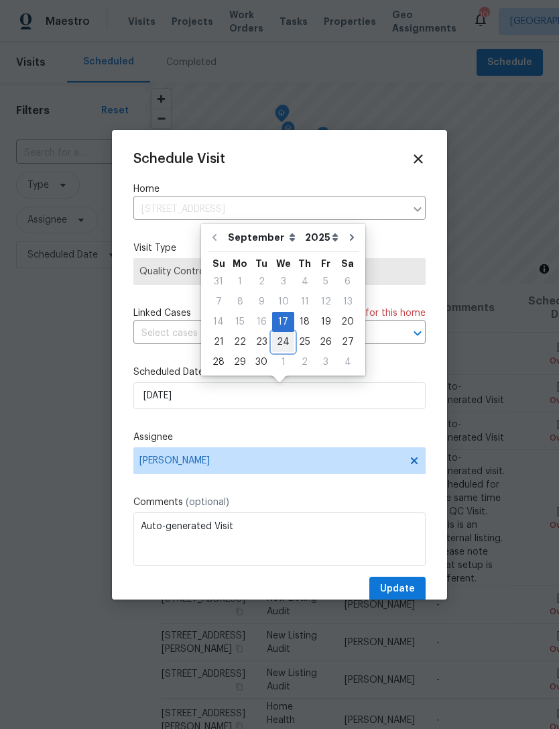
click at [276, 339] on div "24" at bounding box center [283, 342] width 22 height 19
type input "[DATE]"
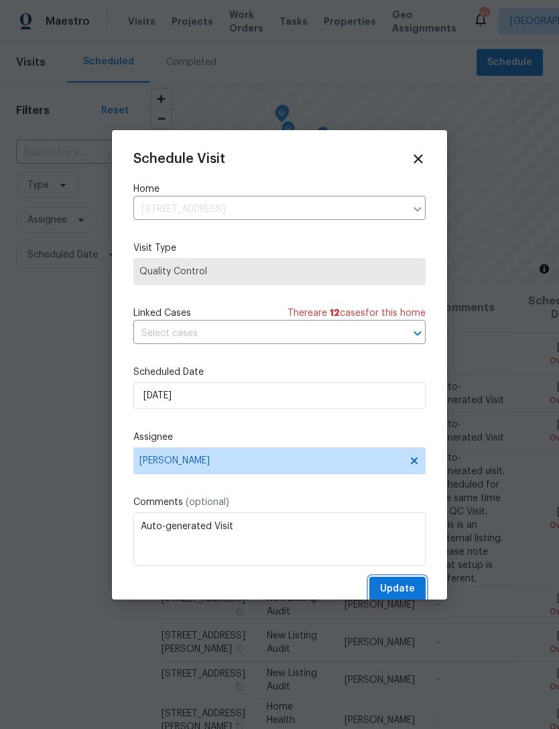
click at [406, 593] on span "Update" at bounding box center [397, 589] width 35 height 17
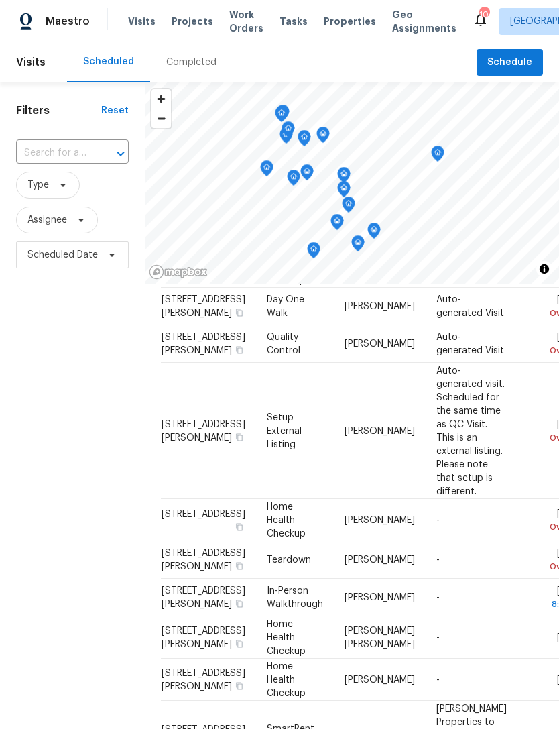
scroll to position [457, 0]
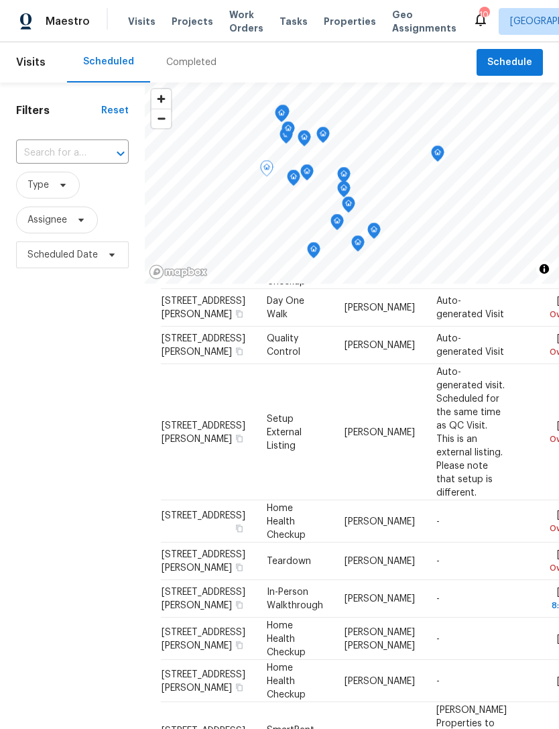
click at [182, 357] on span "[STREET_ADDRESS][PERSON_NAME]" at bounding box center [204, 345] width 84 height 23
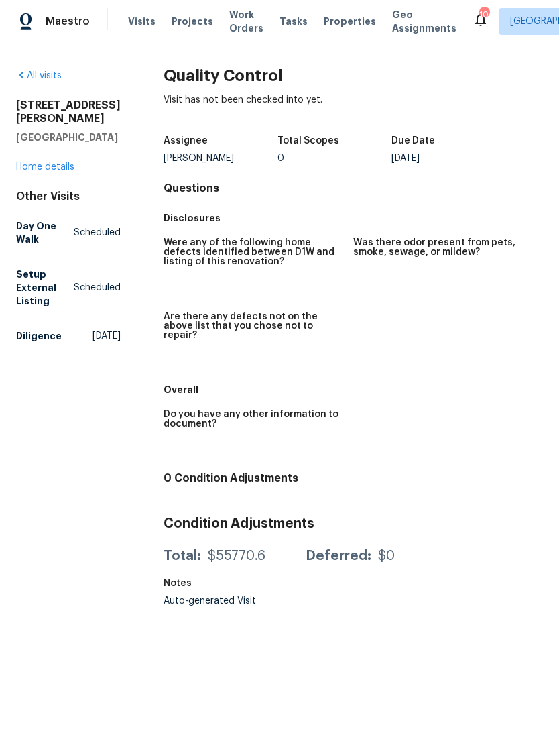
click at [32, 170] on link "Home details" at bounding box center [45, 166] width 58 height 9
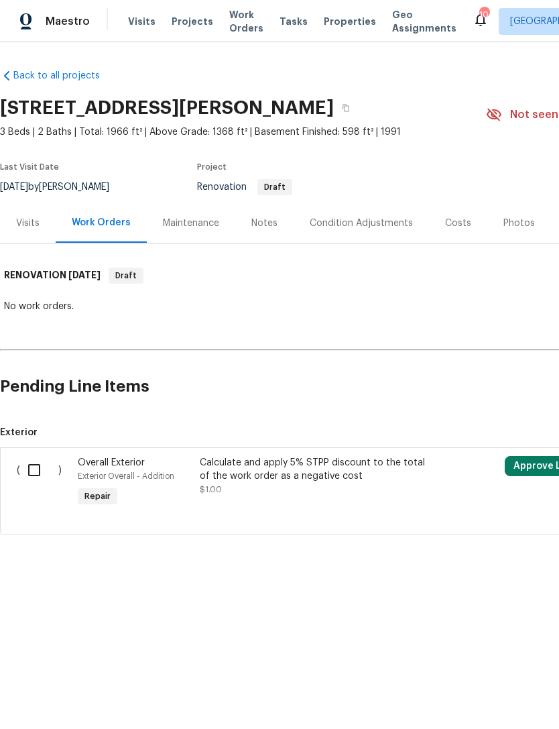
click at [253, 227] on div "Notes" at bounding box center [265, 223] width 26 height 13
